Goal: Task Accomplishment & Management: Complete application form

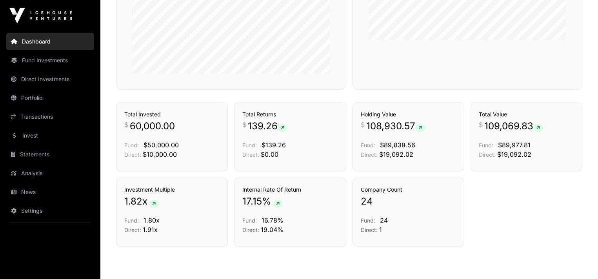
scroll to position [431, 0]
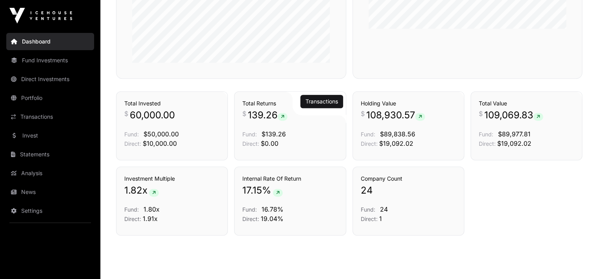
click at [284, 114] on icon at bounding box center [283, 116] width 4 height 5
click at [314, 102] on link "Transactions" at bounding box center [321, 102] width 33 height 8
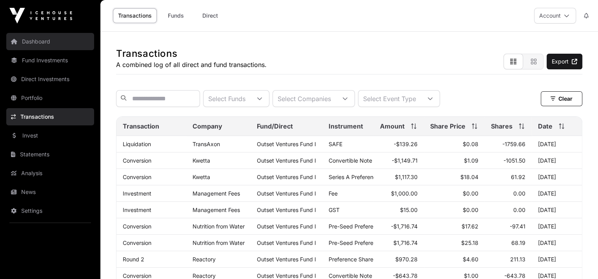
click at [28, 39] on link "Dashboard" at bounding box center [50, 41] width 88 height 17
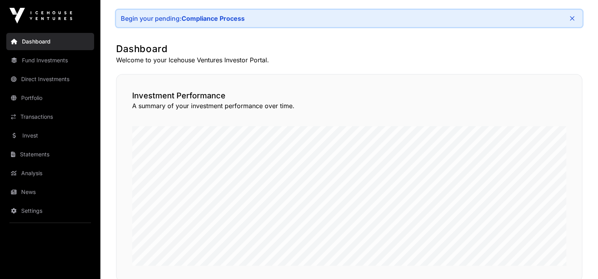
scroll to position [39, 0]
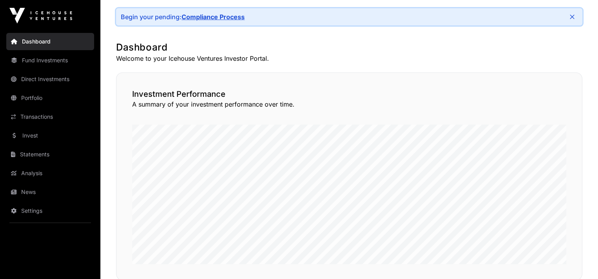
click at [206, 18] on link "Compliance Process" at bounding box center [212, 17] width 63 height 8
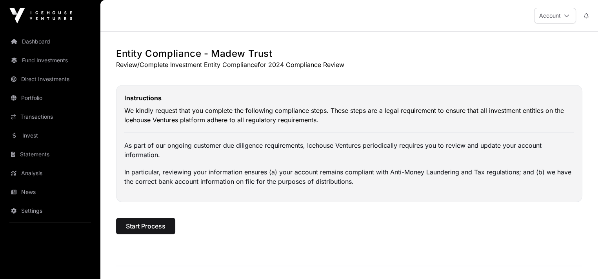
scroll to position [39, 0]
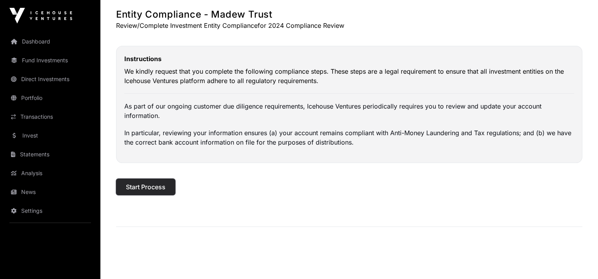
click at [134, 188] on span "Start Process" at bounding box center [146, 186] width 40 height 9
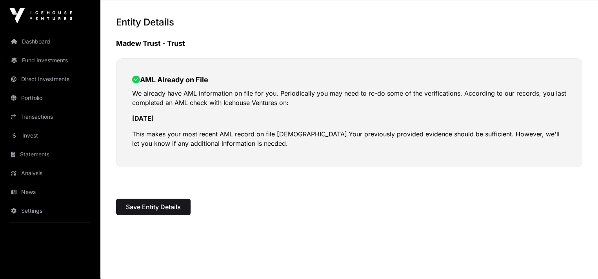
scroll to position [33, 0]
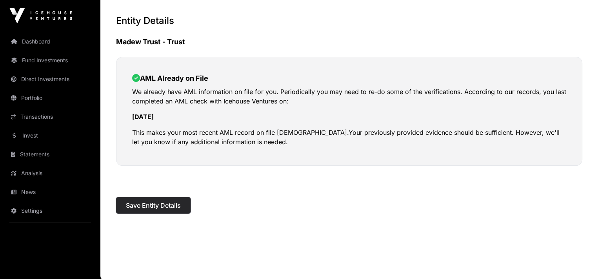
click at [151, 205] on span "Save Entity Details" at bounding box center [153, 205] width 55 height 9
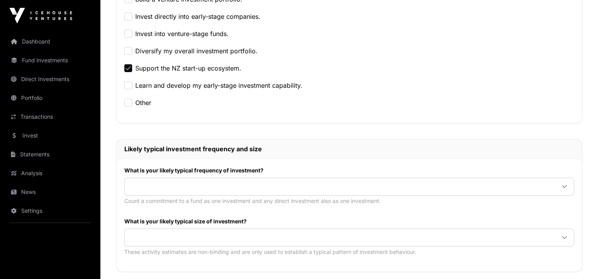
scroll to position [235, 0]
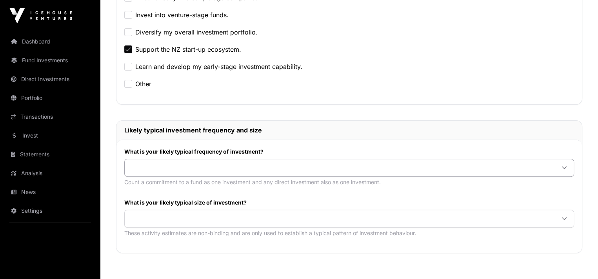
click at [562, 166] on icon at bounding box center [563, 167] width 5 height 5
click at [224, 186] on span "Once or twice every two to five years" at bounding box center [186, 184] width 111 height 6
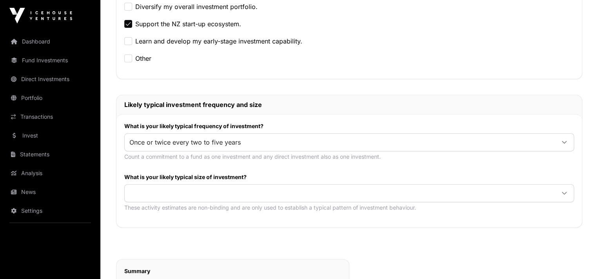
scroll to position [274, 0]
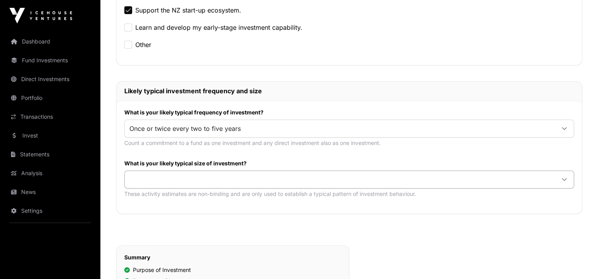
drag, startPoint x: 563, startPoint y: 175, endPoint x: 559, endPoint y: 174, distance: 4.1
click at [561, 177] on icon at bounding box center [563, 179] width 5 height 5
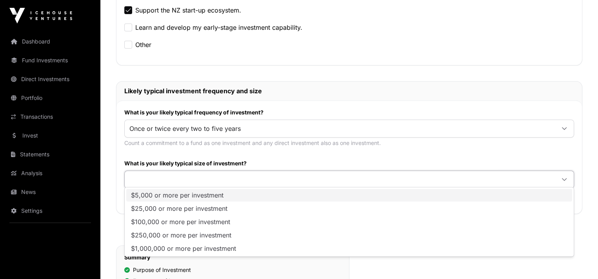
click at [175, 195] on span "$5,000 or more per investment" at bounding box center [177, 195] width 93 height 6
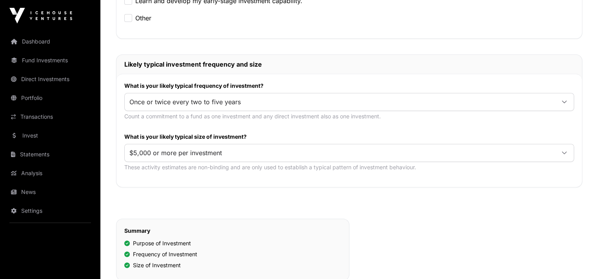
scroll to position [392, 0]
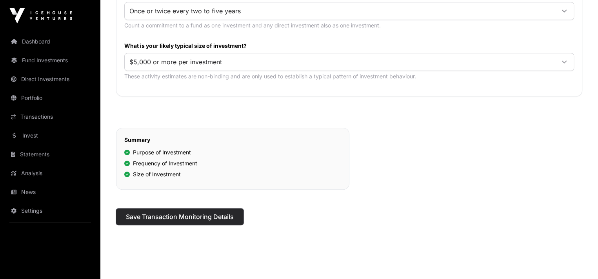
click at [190, 214] on span "Save Transaction Monitoring Details" at bounding box center [180, 216] width 108 height 9
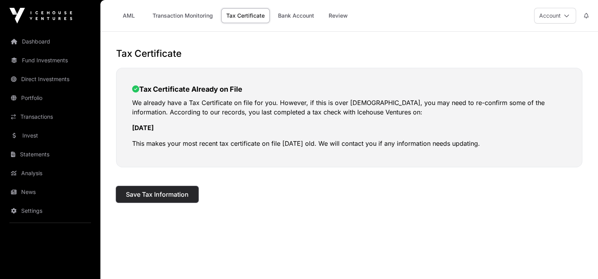
click at [156, 194] on span "Save Tax Information" at bounding box center [157, 194] width 63 height 9
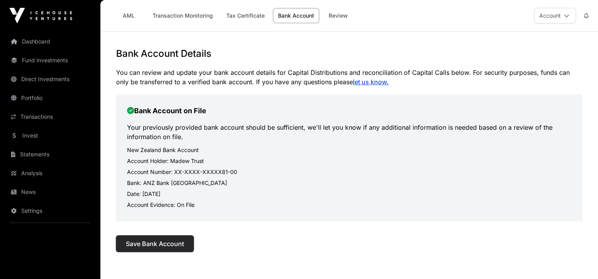
click at [154, 244] on span "Save Bank Account" at bounding box center [155, 243] width 58 height 9
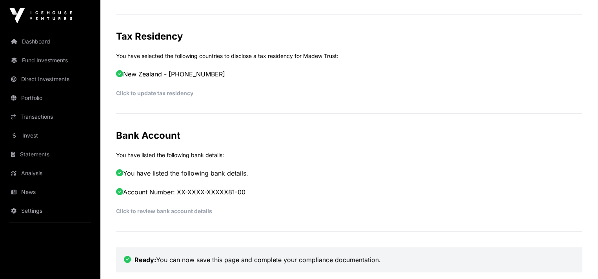
scroll to position [492, 0]
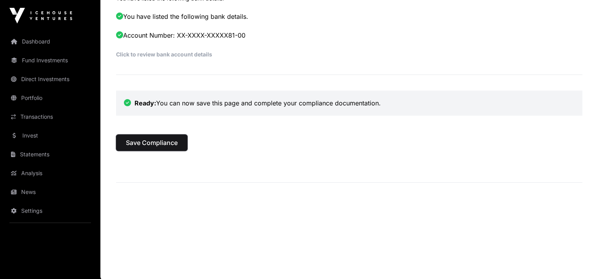
click at [178, 146] on button "Save Compliance" at bounding box center [151, 142] width 71 height 16
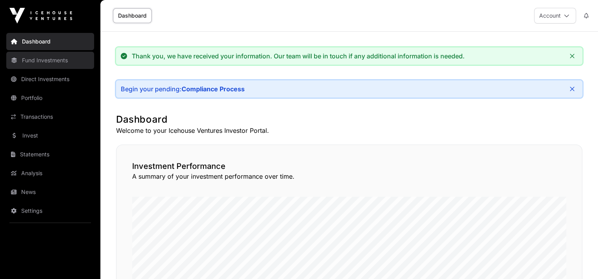
click at [42, 63] on link "Fund Investments" at bounding box center [50, 60] width 88 height 17
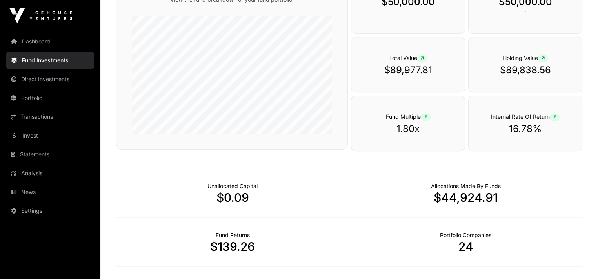
scroll to position [301, 0]
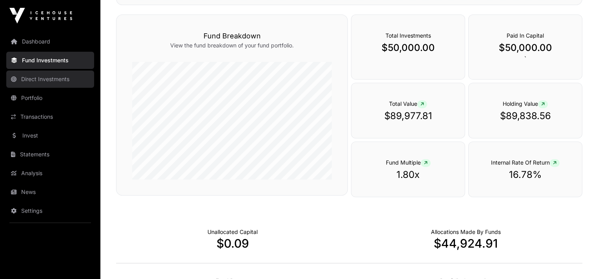
click at [38, 76] on link "Direct Investments" at bounding box center [50, 79] width 88 height 17
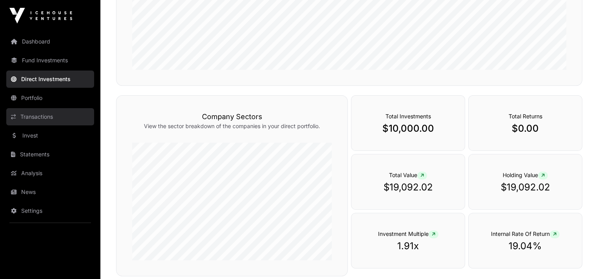
scroll to position [140, 0]
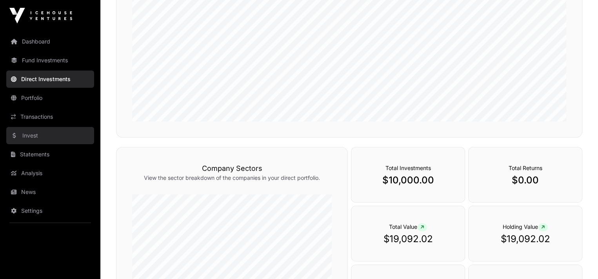
click at [15, 134] on icon at bounding box center [15, 135] width 4 height 5
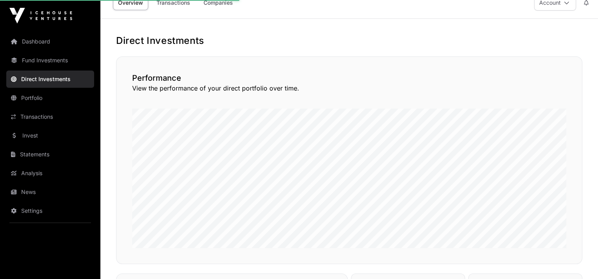
scroll to position [0, 0]
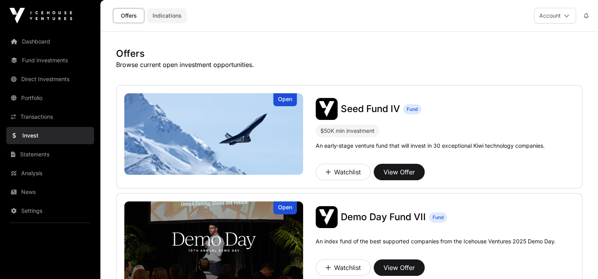
click at [173, 15] on link "Indications" at bounding box center [166, 15] width 39 height 15
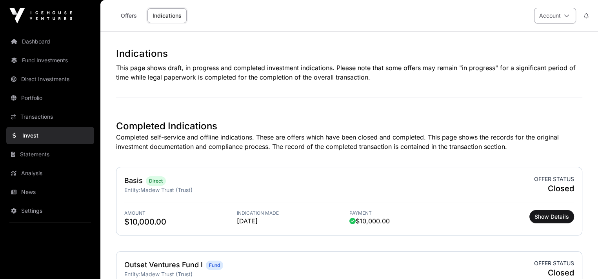
click at [570, 14] on button "Account" at bounding box center [555, 16] width 42 height 16
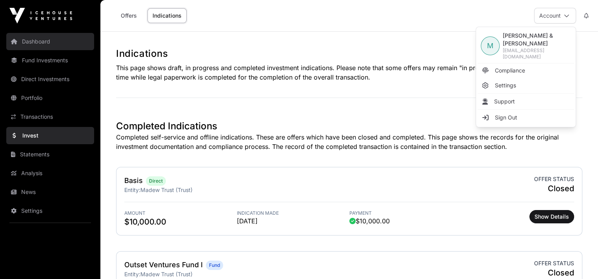
click at [21, 42] on link "Dashboard" at bounding box center [50, 41] width 88 height 17
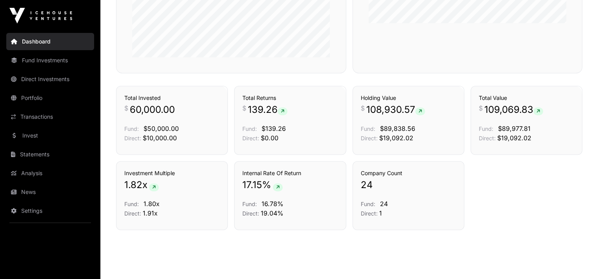
scroll to position [453, 0]
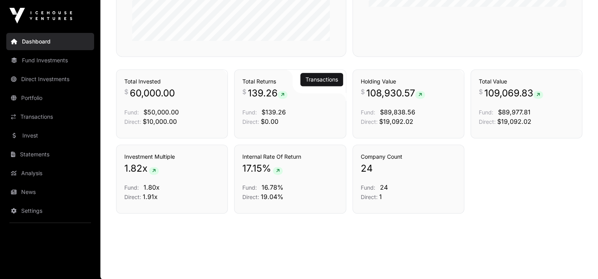
click at [284, 93] on icon at bounding box center [283, 95] width 4 height 5
click at [325, 80] on link "Transactions" at bounding box center [321, 80] width 33 height 8
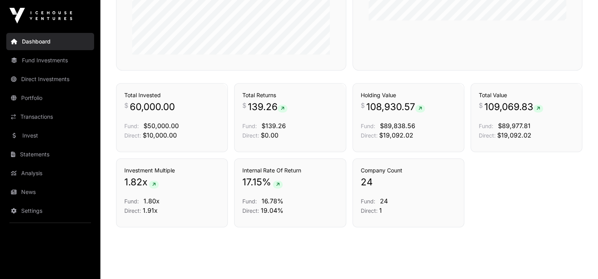
scroll to position [453, 0]
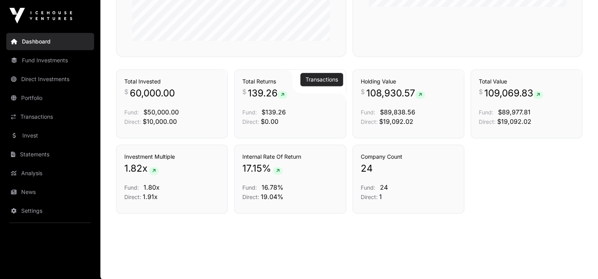
click at [319, 81] on link "Transactions" at bounding box center [321, 80] width 33 height 8
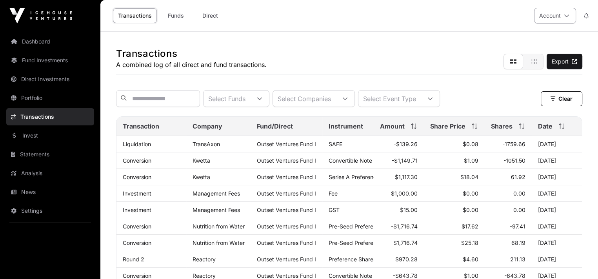
click at [568, 16] on icon at bounding box center [566, 15] width 5 height 5
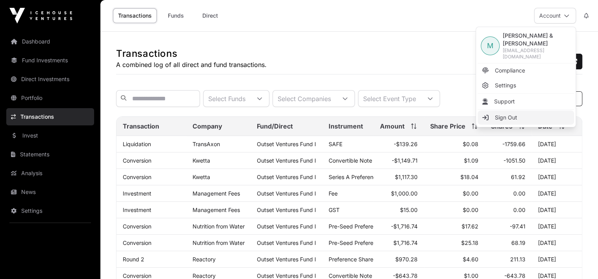
click at [510, 114] on span "Sign Out" at bounding box center [506, 118] width 22 height 8
